Goal: Information Seeking & Learning: Learn about a topic

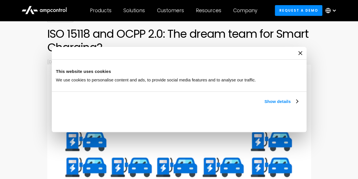
scroll to position [85, 0]
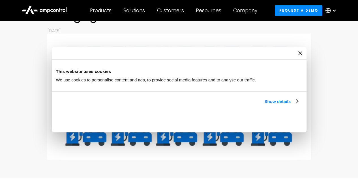
click at [0, 0] on icon "Close banner" at bounding box center [0, 0] width 0 height 0
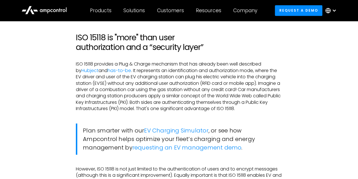
scroll to position [311, 0]
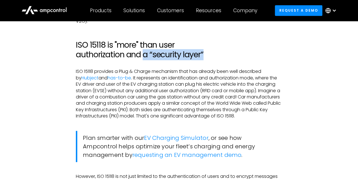
drag, startPoint x: 143, startPoint y: 53, endPoint x: 188, endPoint y: 61, distance: 45.5
click at [207, 56] on h2 "ISO 15118 is "more" than user authorization and a “security layer”" at bounding box center [179, 49] width 206 height 19
click at [181, 78] on p "ISO 15118 provides a Plug & Charge mechanism that has already been well describ…" at bounding box center [179, 93] width 206 height 51
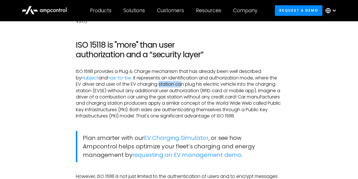
drag, startPoint x: 153, startPoint y: 84, endPoint x: 175, endPoint y: 85, distance: 21.8
click at [175, 85] on p "ISO 15118 provides a Plug & Charge mechanism that has already been well describ…" at bounding box center [179, 93] width 206 height 51
click at [165, 97] on p "ISO 15118 provides a Plug & Charge mechanism that has already been well describ…" at bounding box center [179, 93] width 206 height 51
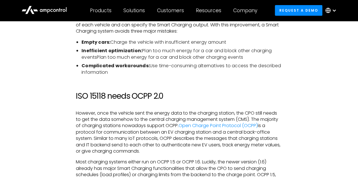
scroll to position [707, 0]
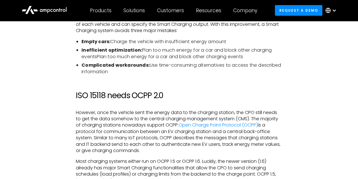
click at [308, 114] on div "In the past months, Charge Point Operators (CPO), electric fleet managers, and …" at bounding box center [179, 57] width 327 height 944
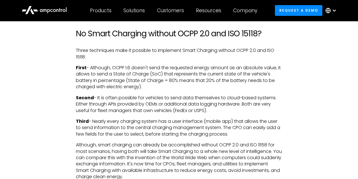
scroll to position [1028, 0]
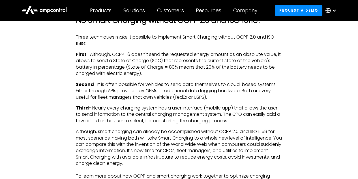
click at [211, 100] on p "Second - It is often possible for vehicles to send data themselves to cloud-bas…" at bounding box center [179, 90] width 206 height 19
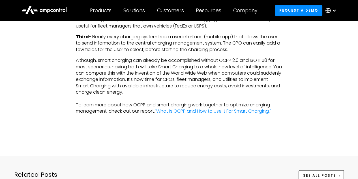
scroll to position [1226, 0]
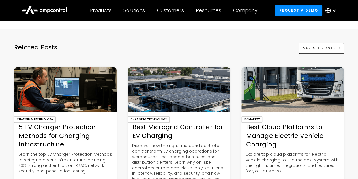
click at [109, 23] on div at bounding box center [179, 17] width 327 height 11
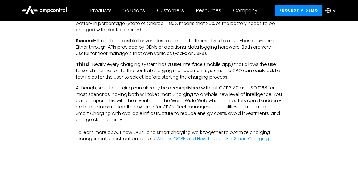
scroll to position [1057, 0]
